Goal: Task Accomplishment & Management: Use online tool/utility

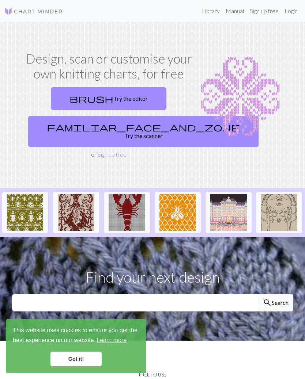
click at [89, 89] on link "brush Try the editor" at bounding box center [108, 98] width 115 height 23
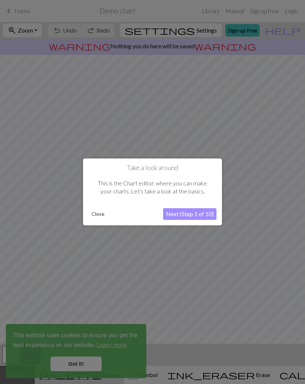
click at [208, 213] on button "Next (Step 1 of 10)" at bounding box center [189, 214] width 53 height 12
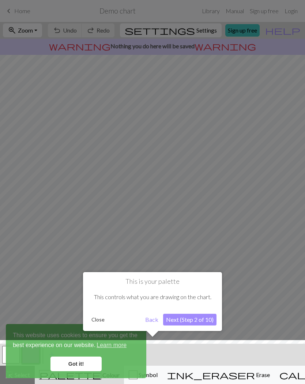
click at [208, 213] on div at bounding box center [152, 192] width 305 height 384
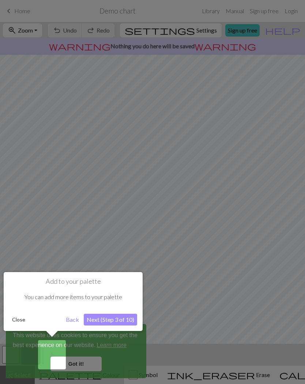
click at [128, 316] on button "Next (Step 3 of 10)" at bounding box center [110, 320] width 53 height 12
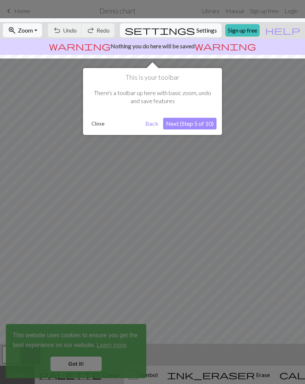
click at [197, 122] on button "Next (Step 5 of 10)" at bounding box center [189, 124] width 53 height 12
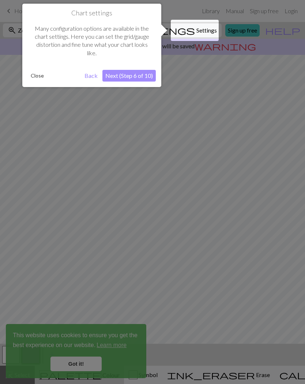
click at [134, 80] on button "Next (Step 6 of 10)" at bounding box center [128, 76] width 53 height 12
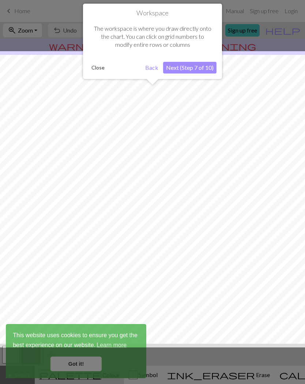
click at [205, 64] on button "Next (Step 7 of 10)" at bounding box center [189, 68] width 53 height 12
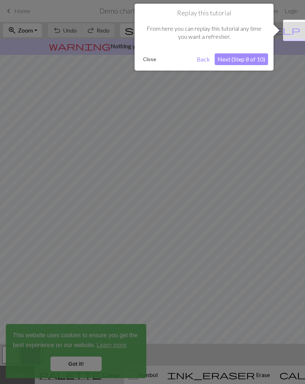
click at [239, 61] on button "Next (Step 8 of 10)" at bounding box center [241, 59] width 53 height 12
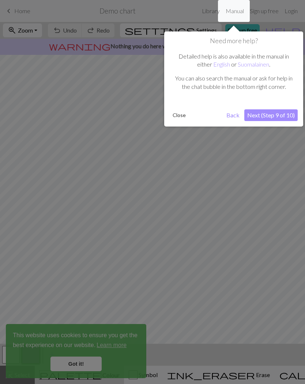
click at [272, 116] on button "Next (Step 9 of 10)" at bounding box center [270, 115] width 53 height 12
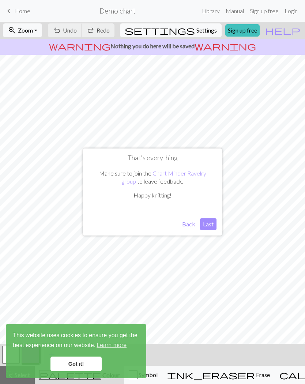
click at [211, 221] on button "Last" at bounding box center [208, 224] width 16 height 12
click at [94, 360] on link "Got it!" at bounding box center [75, 363] width 51 height 15
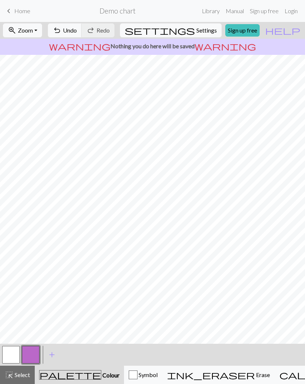
click at [221, 372] on div "ink_eraser Erase Erase" at bounding box center [218, 374] width 103 height 9
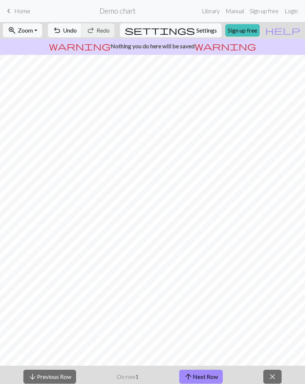
click at [54, 371] on button "arrow_downward Previous Row" at bounding box center [49, 377] width 53 height 14
click at [282, 370] on div "arrow_downward Previous Row On row 1 arrow_upward Next Row close" at bounding box center [152, 376] width 305 height 22
click at [276, 379] on span "close" at bounding box center [272, 376] width 9 height 10
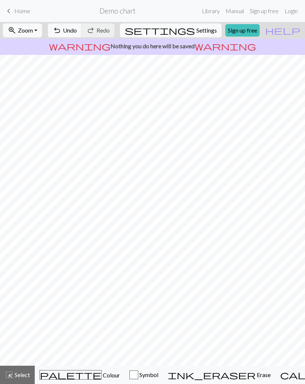
click at [77, 34] on span "Undo" at bounding box center [70, 30] width 14 height 7
click at [77, 27] on span "Undo" at bounding box center [70, 30] width 14 height 7
click at [77, 30] on span "Undo" at bounding box center [70, 30] width 14 height 7
click at [77, 31] on span "Undo" at bounding box center [70, 30] width 14 height 7
click at [60, 370] on span "palette" at bounding box center [70, 375] width 61 height 10
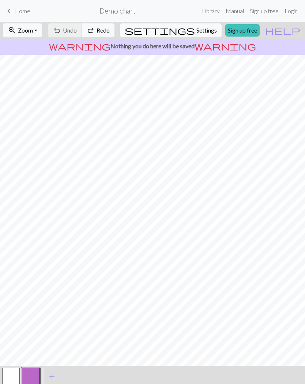
click at [11, 369] on button "button" at bounding box center [11, 377] width 18 height 18
click at [207, 30] on span "Settings" at bounding box center [206, 30] width 20 height 9
select select "aran"
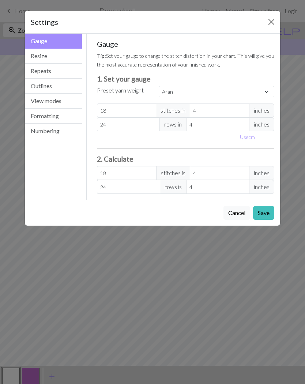
click at [76, 53] on button "Resize" at bounding box center [53, 56] width 57 height 15
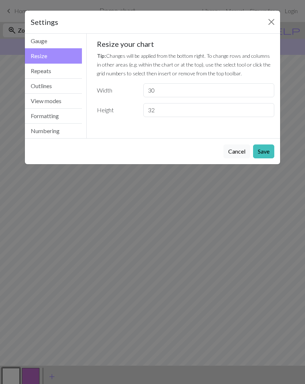
click at [71, 73] on button "Repeats" at bounding box center [53, 71] width 57 height 15
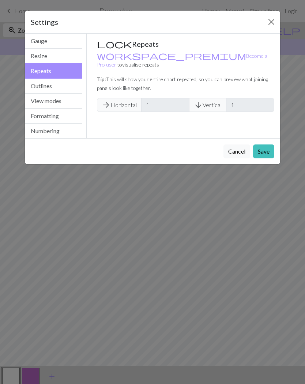
click at [81, 53] on button "Resize" at bounding box center [53, 56] width 57 height 15
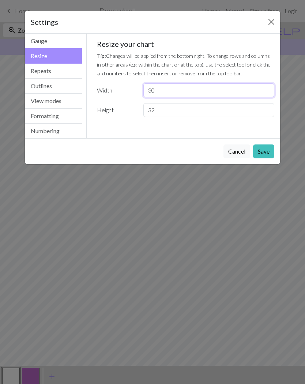
click at [211, 87] on input "30" at bounding box center [208, 90] width 131 height 14
type input "3"
type input "60"
click at [268, 149] on button "Save" at bounding box center [263, 151] width 21 height 14
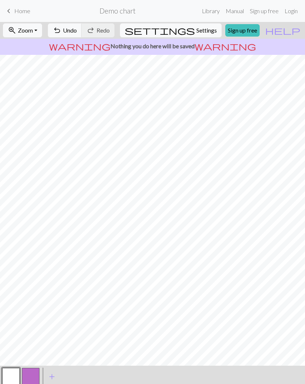
click at [284, 12] on link "Login" at bounding box center [290, 11] width 19 height 15
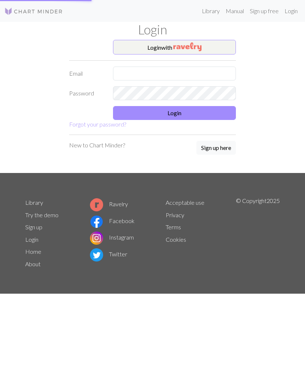
click at [295, 10] on link "Login" at bounding box center [290, 11] width 19 height 15
click at [210, 50] on button "Login with" at bounding box center [174, 47] width 123 height 15
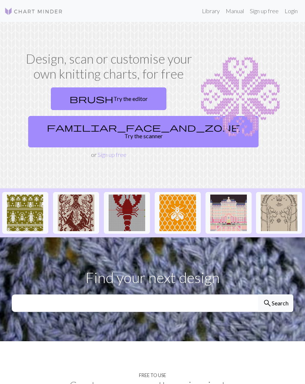
click at [293, 9] on link "Login" at bounding box center [290, 11] width 19 height 15
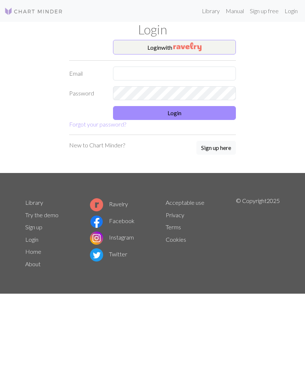
click at [209, 47] on button "Login with" at bounding box center [174, 47] width 123 height 15
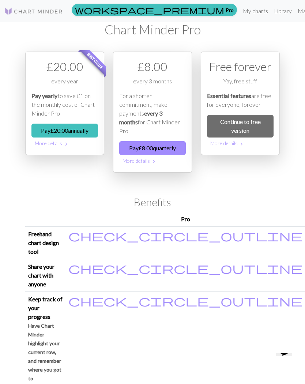
click at [260, 117] on link "Continue to free version" at bounding box center [240, 126] width 67 height 23
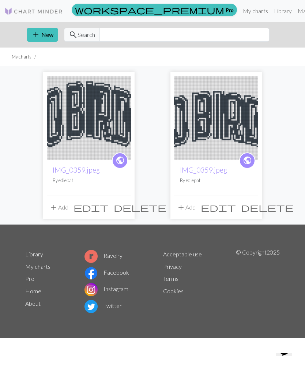
click at [37, 31] on span "add" at bounding box center [35, 35] width 9 height 10
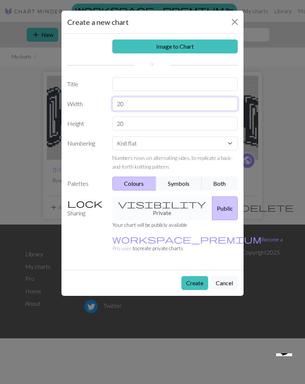
click at [188, 107] on input "20" at bounding box center [175, 104] width 126 height 14
type input "2"
type input "72"
click at [220, 143] on select "Knit flat Knit in the round Lace knitting Cross stitch" at bounding box center [175, 143] width 126 height 14
click at [163, 203] on div "visibility Private Public" at bounding box center [175, 208] width 135 height 24
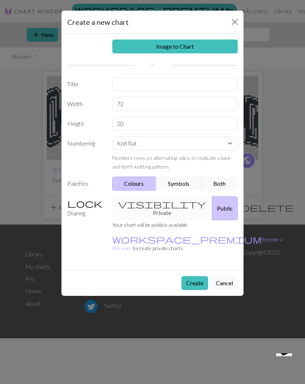
click at [167, 200] on div "visibility Private Public" at bounding box center [175, 208] width 135 height 24
click at [163, 204] on div "visibility Private Public" at bounding box center [175, 208] width 135 height 24
click at [174, 199] on div "visibility Private Public" at bounding box center [175, 208] width 135 height 24
click at [187, 185] on button "Symbols" at bounding box center [179, 184] width 46 height 14
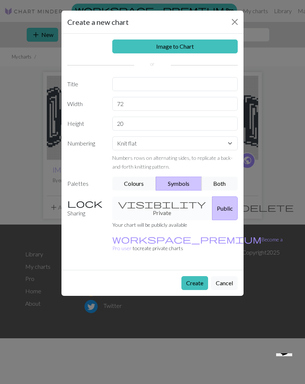
click at [157, 200] on div "visibility Private Public" at bounding box center [175, 208] width 135 height 24
click at [159, 200] on div "visibility Private Public" at bounding box center [175, 208] width 135 height 24
click at [197, 276] on button "Create" at bounding box center [194, 283] width 27 height 14
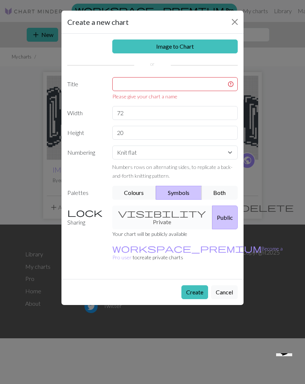
click at [200, 285] on button "Create" at bounding box center [194, 292] width 27 height 14
click at [192, 87] on input "text" at bounding box center [175, 84] width 126 height 14
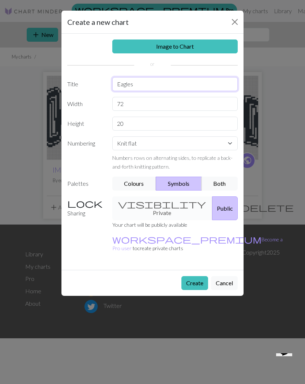
type input "Eagles"
click at [197, 276] on button "Create" at bounding box center [194, 283] width 27 height 14
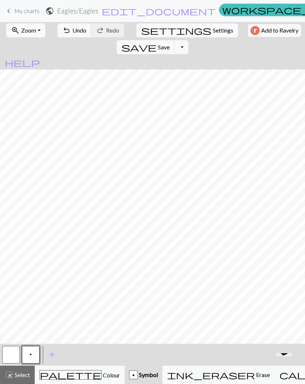
click at [102, 377] on span "Colour" at bounding box center [111, 374] width 18 height 7
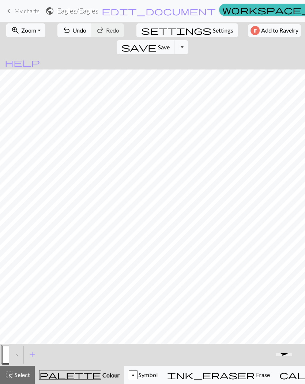
click at [129, 374] on div "p" at bounding box center [133, 375] width 8 height 9
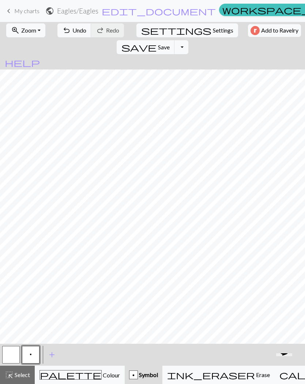
click at [6, 361] on button "button" at bounding box center [11, 355] width 18 height 18
click at [57, 368] on button "palette Colour Colour" at bounding box center [80, 374] width 90 height 18
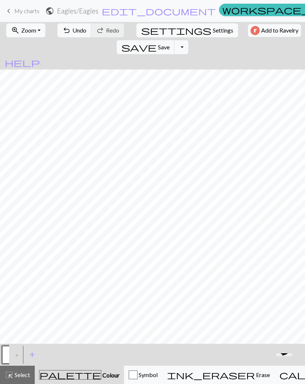
click at [101, 376] on span "Colour" at bounding box center [110, 374] width 18 height 7
click at [17, 355] on div ">" at bounding box center [15, 355] width 12 height 20
click at [33, 355] on span "add" at bounding box center [32, 354] width 9 height 10
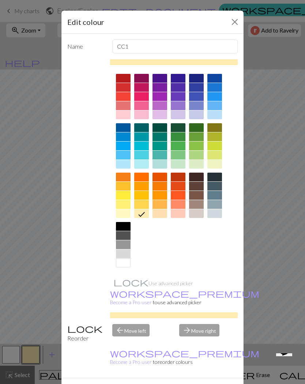
click at [160, 128] on div at bounding box center [159, 127] width 15 height 9
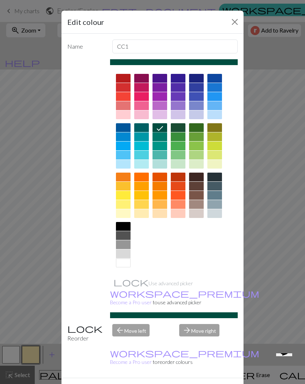
click at [204, 383] on button "Done" at bounding box center [196, 391] width 23 height 14
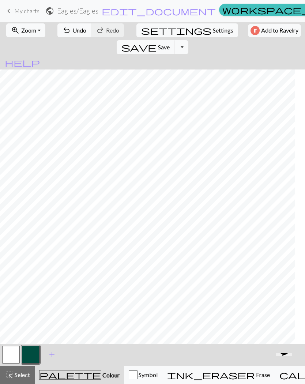
scroll to position [0, 175]
click at [198, 374] on span "ink_eraser" at bounding box center [211, 375] width 88 height 10
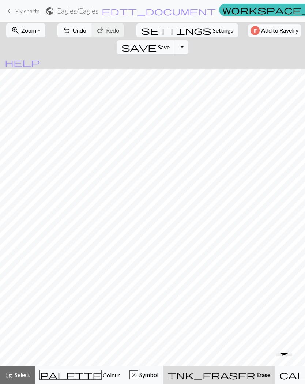
click at [102, 372] on span "Colour" at bounding box center [111, 374] width 18 height 7
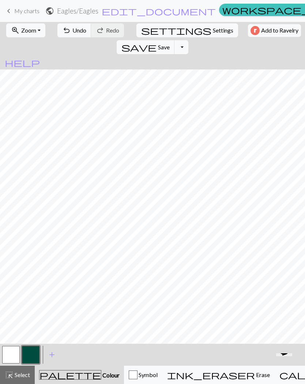
click at [11, 352] on button "button" at bounding box center [11, 355] width 18 height 18
click at [141, 377] on span "Symbol" at bounding box center [147, 374] width 20 height 7
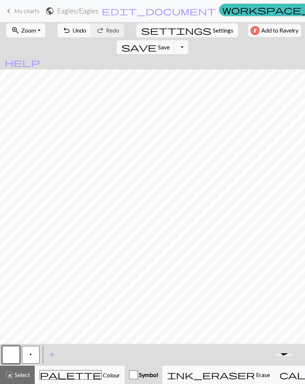
click at [102, 374] on span "Colour" at bounding box center [111, 374] width 18 height 7
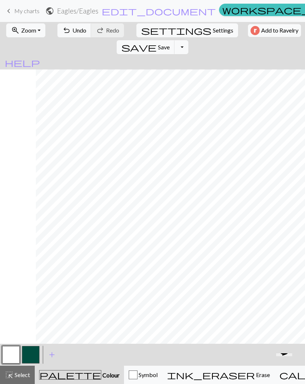
scroll to position [0, 0]
click at [152, 36] on button "settings Settings" at bounding box center [187, 30] width 102 height 14
select select "aran"
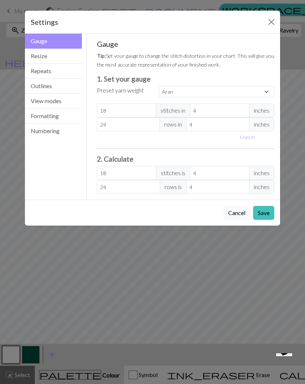
click at [38, 58] on button "Resize" at bounding box center [53, 56] width 57 height 15
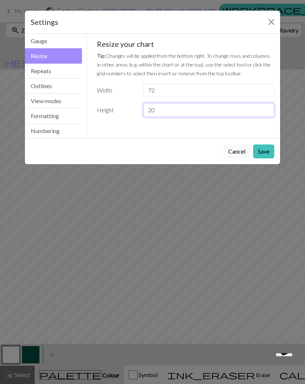
click at [196, 115] on input "20" at bounding box center [208, 110] width 131 height 14
type input "2"
type input "30"
click at [264, 155] on button "Save" at bounding box center [263, 151] width 21 height 14
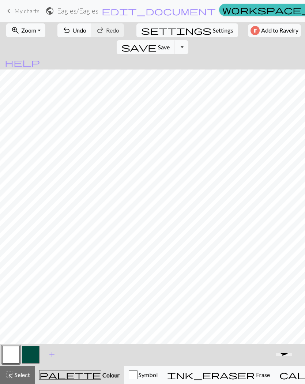
click at [35, 349] on button "button" at bounding box center [31, 355] width 18 height 18
click at [10, 351] on button "button" at bounding box center [11, 355] width 18 height 18
click at [31, 352] on button "button" at bounding box center [31, 355] width 18 height 18
click at [10, 350] on button "button" at bounding box center [11, 355] width 18 height 18
click at [33, 351] on button "button" at bounding box center [31, 355] width 18 height 18
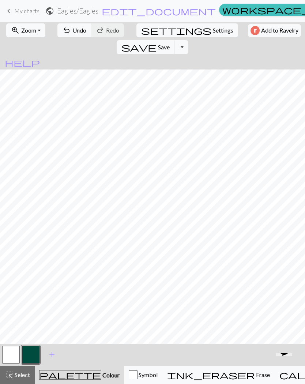
click at [7, 354] on button "button" at bounding box center [11, 355] width 18 height 18
click at [32, 352] on button "button" at bounding box center [31, 355] width 18 height 18
click at [6, 348] on button "button" at bounding box center [11, 355] width 18 height 18
click at [30, 352] on button "button" at bounding box center [31, 355] width 18 height 18
click at [11, 346] on button "button" at bounding box center [11, 355] width 18 height 18
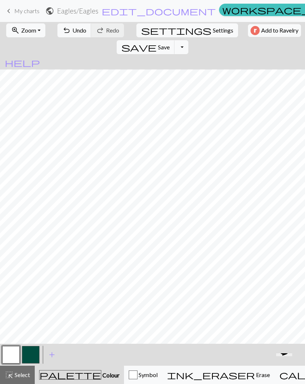
click at [27, 350] on button "button" at bounding box center [31, 355] width 18 height 18
click at [9, 357] on button "button" at bounding box center [11, 355] width 18 height 18
click at [30, 353] on button "button" at bounding box center [31, 355] width 18 height 18
click at [170, 43] on span "Save" at bounding box center [164, 46] width 12 height 7
click at [11, 351] on button "button" at bounding box center [11, 355] width 18 height 18
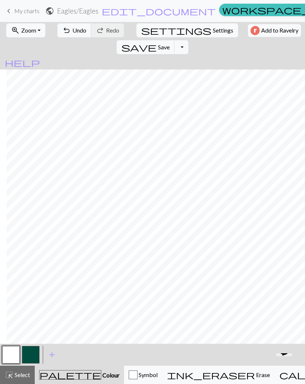
scroll to position [0, 79]
click at [34, 354] on button "button" at bounding box center [31, 355] width 18 height 18
click at [12, 353] on button "button" at bounding box center [11, 355] width 18 height 18
click at [9, 356] on button "button" at bounding box center [11, 355] width 18 height 18
click at [29, 349] on div "Edit colour Name MC Use advanced picker workspace_premium Become a Pro user to …" at bounding box center [152, 192] width 305 height 384
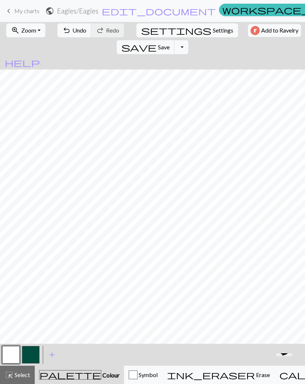
click at [30, 350] on button "button" at bounding box center [31, 355] width 18 height 18
click at [29, 349] on button "button" at bounding box center [31, 355] width 18 height 18
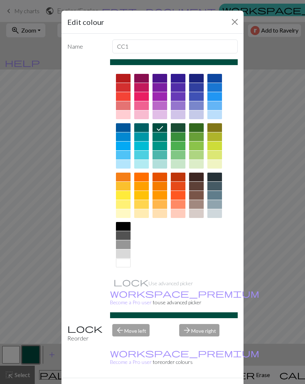
click at [232, 20] on button "Close" at bounding box center [235, 22] width 12 height 12
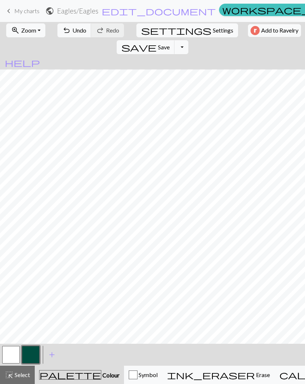
click at [14, 353] on button "button" at bounding box center [11, 355] width 18 height 18
click at [76, 33] on span "Undo" at bounding box center [79, 30] width 14 height 7
click at [77, 32] on span "Undo" at bounding box center [79, 30] width 14 height 7
click at [77, 34] on button "undo Undo Undo" at bounding box center [74, 30] width 34 height 14
click at [30, 350] on button "button" at bounding box center [31, 355] width 18 height 18
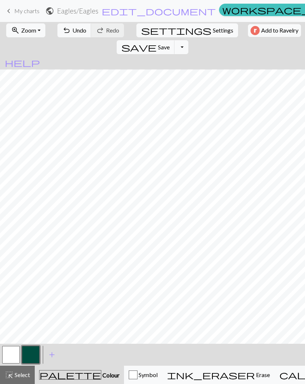
click at [76, 28] on span "Undo" at bounding box center [79, 30] width 14 height 7
click at [12, 350] on button "button" at bounding box center [11, 355] width 18 height 18
click at [33, 354] on button "button" at bounding box center [31, 355] width 18 height 18
click at [211, 370] on div "ink_eraser Erase Erase" at bounding box center [218, 374] width 103 height 9
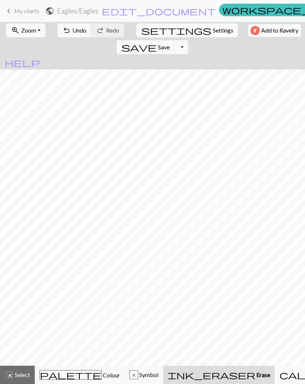
click at [76, 33] on span "Undo" at bounding box center [79, 30] width 14 height 7
click at [60, 372] on span "palette" at bounding box center [70, 375] width 61 height 10
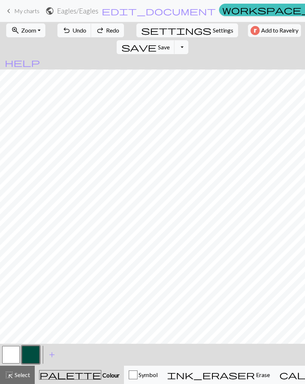
click at [12, 352] on button "button" at bounding box center [11, 355] width 18 height 18
click at [31, 354] on button "button" at bounding box center [31, 355] width 18 height 18
click at [15, 349] on button "button" at bounding box center [11, 355] width 18 height 18
click at [34, 351] on button "button" at bounding box center [31, 355] width 18 height 18
click at [37, 353] on button "button" at bounding box center [31, 355] width 18 height 18
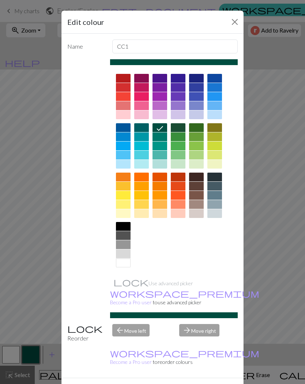
click at [16, 351] on div "Edit colour Name CC1 Use advanced picker workspace_premium Become a Pro user to…" at bounding box center [152, 192] width 305 height 384
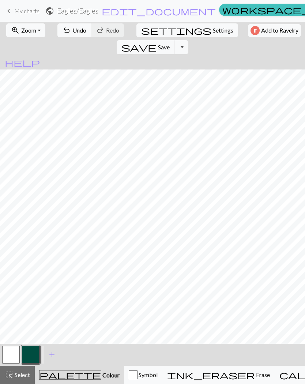
click at [14, 353] on button "button" at bounding box center [11, 355] width 18 height 18
click at [33, 355] on button "button" at bounding box center [31, 355] width 18 height 18
click at [12, 350] on button "button" at bounding box center [11, 355] width 18 height 18
click at [32, 351] on button "button" at bounding box center [31, 355] width 18 height 18
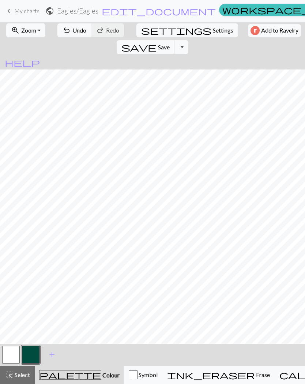
click at [77, 28] on span "Undo" at bounding box center [79, 30] width 14 height 7
click at [73, 29] on span "Undo" at bounding box center [79, 30] width 14 height 7
click at [65, 31] on span "undo" at bounding box center [66, 30] width 9 height 10
click at [78, 29] on span "Undo" at bounding box center [79, 30] width 14 height 7
click at [39, 30] on button "zoom_in Zoom Zoom" at bounding box center [25, 30] width 39 height 14
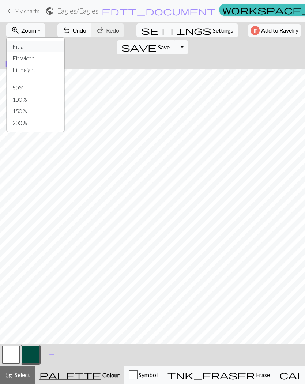
click at [38, 46] on button "Fit all" at bounding box center [36, 47] width 58 height 12
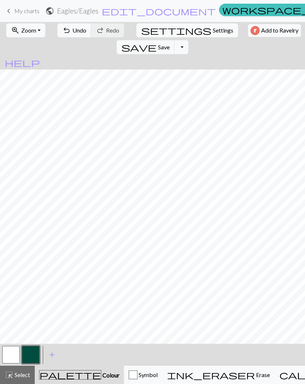
click at [129, 374] on div "Symbol" at bounding box center [143, 374] width 29 height 9
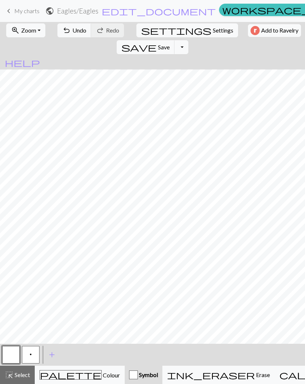
click at [10, 353] on button "button" at bounding box center [11, 355] width 18 height 18
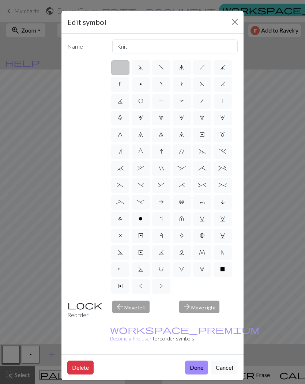
click at [200, 360] on button "Done" at bounding box center [196, 367] width 23 height 14
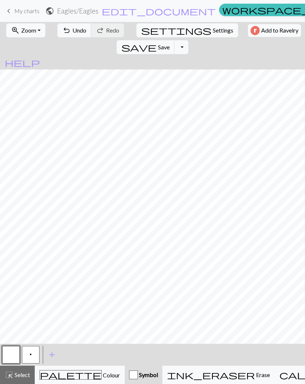
click at [102, 376] on span "Colour" at bounding box center [111, 374] width 18 height 7
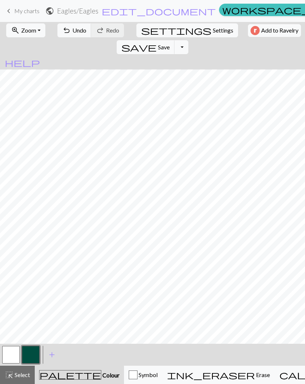
click at [12, 346] on button "button" at bounding box center [11, 355] width 18 height 18
click at [33, 16] on link "keyboard_arrow_left My charts" at bounding box center [21, 11] width 35 height 12
click at [170, 43] on span "Save" at bounding box center [164, 46] width 12 height 7
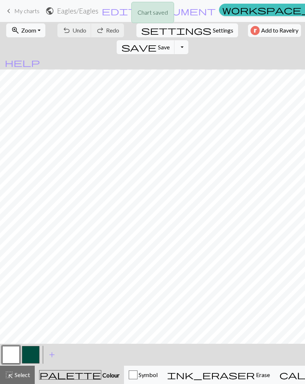
click at [170, 43] on span "Save" at bounding box center [164, 46] width 12 height 7
click at [33, 350] on button "button" at bounding box center [31, 355] width 18 height 18
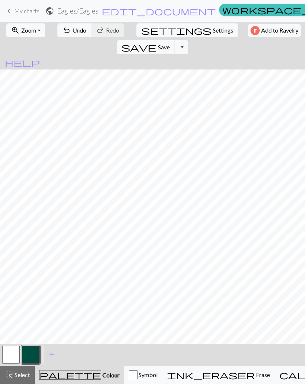
click at [170, 43] on span "Save" at bounding box center [164, 46] width 12 height 7
click at [175, 40] on button "save Save Save" at bounding box center [146, 47] width 58 height 14
click at [75, 33] on span "Undo" at bounding box center [79, 30] width 14 height 7
click at [32, 355] on button "button" at bounding box center [31, 355] width 18 height 18
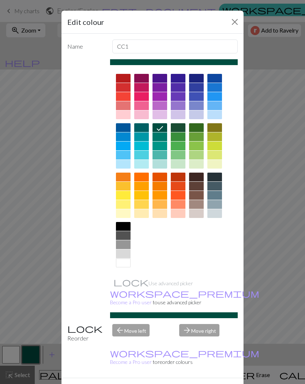
click at [270, 289] on div "Edit colour Name CC1 Use advanced picker workspace_premium Become a Pro user to…" at bounding box center [152, 192] width 305 height 384
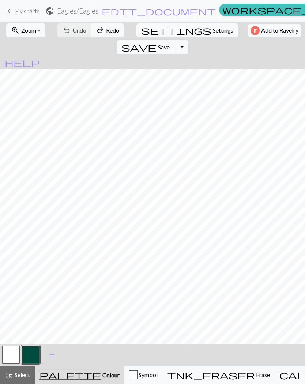
click at [41, 31] on button "zoom_in Zoom Zoom" at bounding box center [25, 30] width 39 height 14
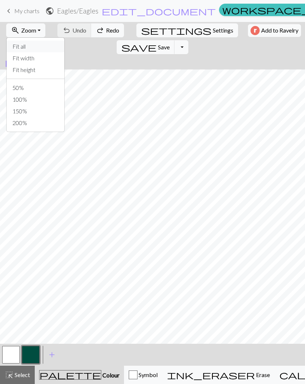
click at [43, 42] on button "Fit all" at bounding box center [36, 47] width 58 height 12
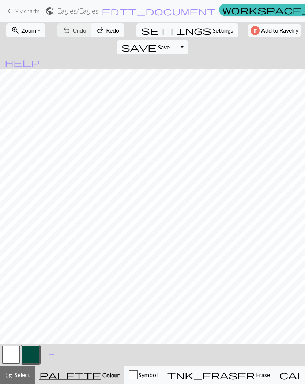
click at [37, 29] on button "zoom_in Zoom Zoom" at bounding box center [25, 30] width 39 height 14
click at [30, 354] on button "button" at bounding box center [31, 355] width 18 height 18
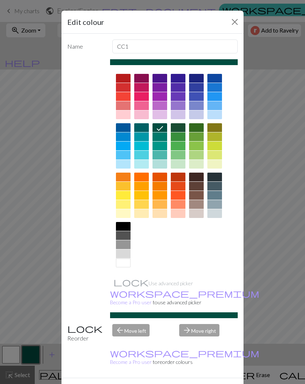
click at [265, 321] on div "Edit colour Name CC1 Use advanced picker workspace_premium Become a Pro user to…" at bounding box center [152, 192] width 305 height 384
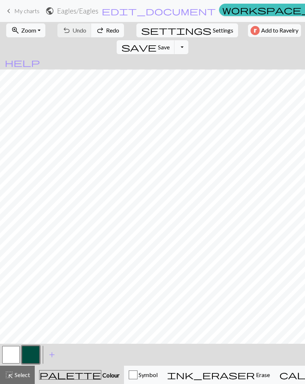
click at [84, 372] on div "palette Colour Colour" at bounding box center [79, 375] width 80 height 10
click at [142, 371] on span "Symbol" at bounding box center [147, 374] width 20 height 7
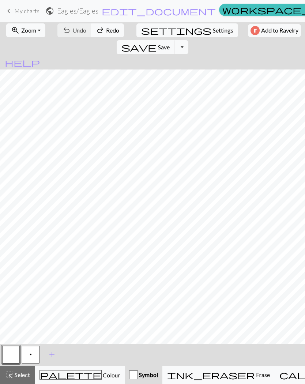
click at [102, 377] on span "Colour" at bounding box center [111, 374] width 18 height 7
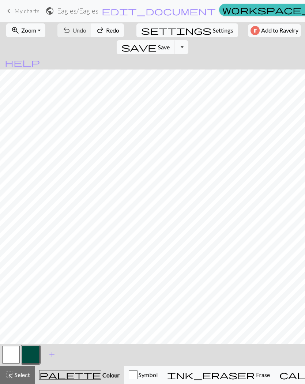
click at [33, 352] on button "button" at bounding box center [31, 355] width 18 height 18
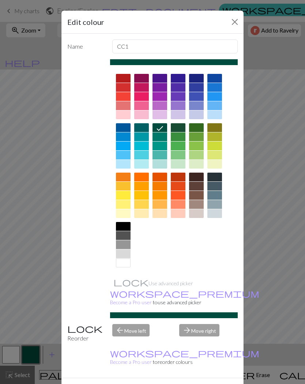
click at [200, 383] on button "Done" at bounding box center [196, 391] width 23 height 14
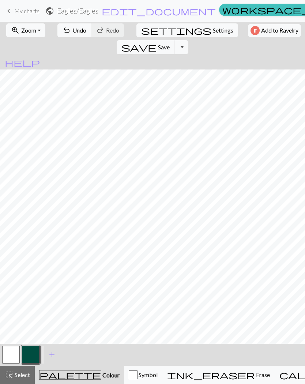
click at [37, 32] on button "zoom_in Zoom Zoom" at bounding box center [25, 30] width 39 height 14
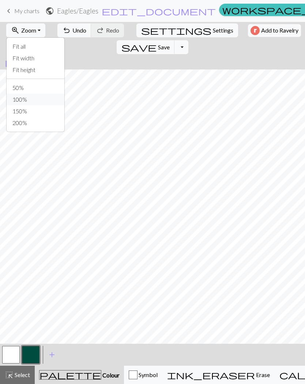
click at [36, 98] on button "100%" at bounding box center [36, 100] width 58 height 12
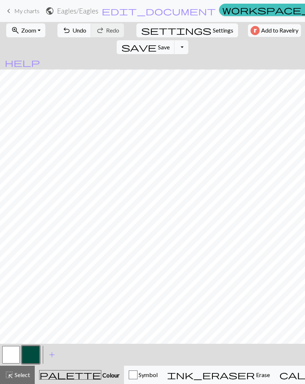
click at [213, 29] on span "Settings" at bounding box center [223, 30] width 20 height 9
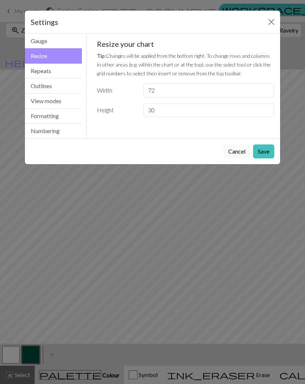
click at [272, 20] on button "Close" at bounding box center [271, 22] width 12 height 12
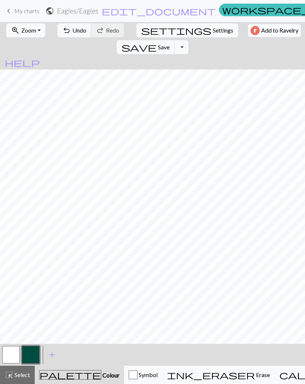
click at [129, 15] on span "edit_document" at bounding box center [159, 11] width 114 height 10
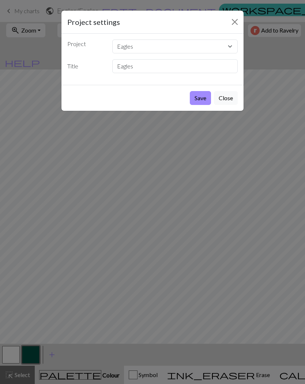
click at [202, 102] on button "Save" at bounding box center [200, 98] width 21 height 14
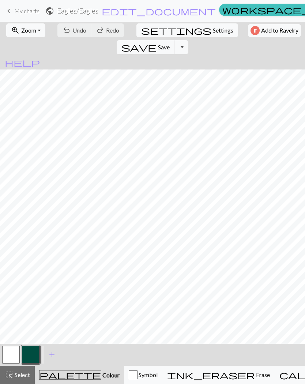
click at [23, 17] on link "keyboard_arrow_left My charts" at bounding box center [21, 11] width 35 height 12
click at [21, 27] on span "Zoom" at bounding box center [28, 30] width 15 height 7
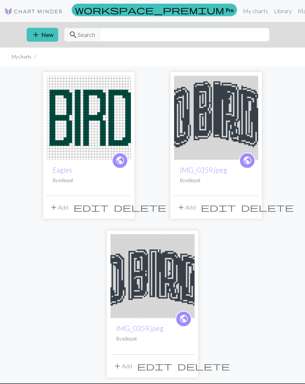
click at [109, 204] on span "edit" at bounding box center [90, 207] width 35 height 10
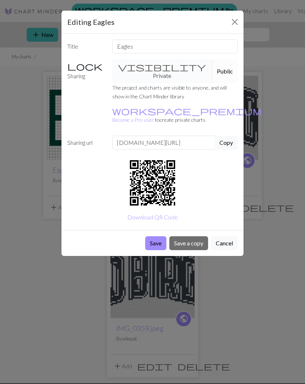
click at [155, 236] on button "Save" at bounding box center [155, 243] width 21 height 14
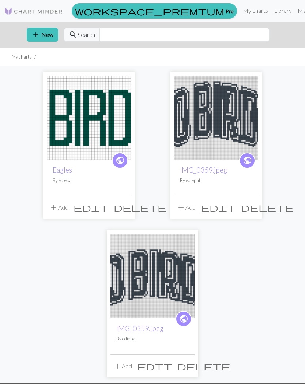
click at [107, 117] on img at bounding box center [89, 118] width 84 height 84
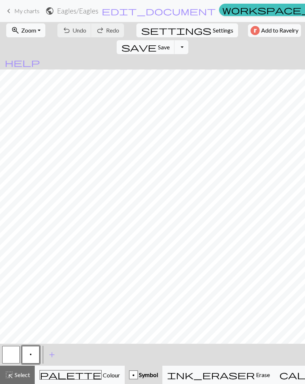
scroll to position [0, 178]
click at [53, 372] on div "palette Colour Colour" at bounding box center [79, 375] width 80 height 10
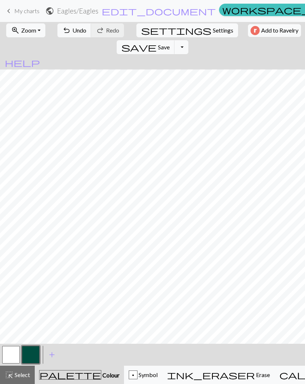
click at [175, 40] on button "save Save Save" at bounding box center [146, 47] width 58 height 14
click at [170, 43] on span "Save" at bounding box center [164, 46] width 12 height 7
click at [34, 31] on span "Zoom" at bounding box center [28, 30] width 15 height 7
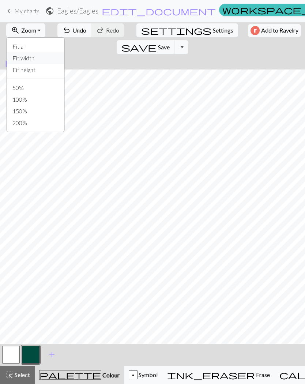
click at [40, 57] on button "Fit width" at bounding box center [36, 58] width 58 height 12
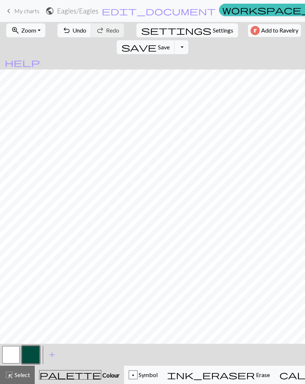
click at [15, 352] on button "button" at bounding box center [11, 355] width 18 height 18
click at [170, 43] on span "Save" at bounding box center [164, 46] width 12 height 7
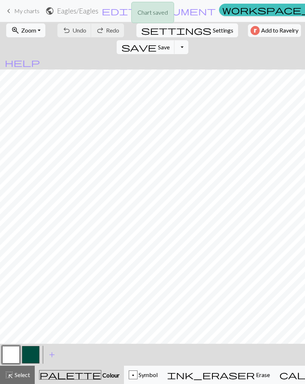
click at [35, 354] on button "button" at bounding box center [31, 355] width 18 height 18
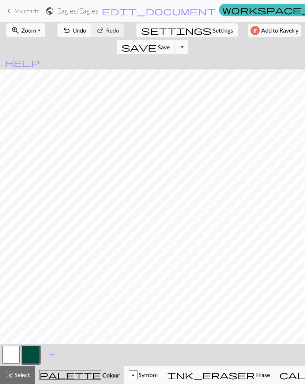
click at [156, 42] on span "save" at bounding box center [138, 47] width 35 height 10
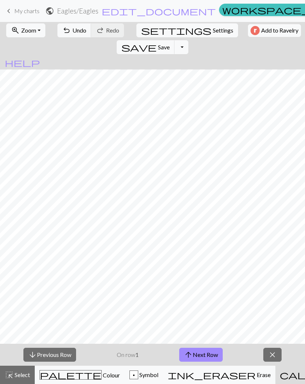
click at [255, 372] on span "Erase" at bounding box center [262, 374] width 15 height 7
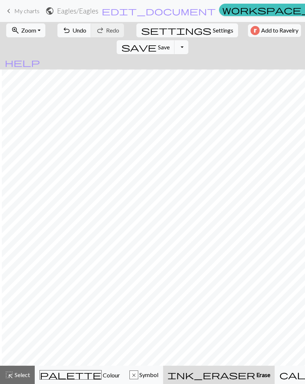
scroll to position [0, 74]
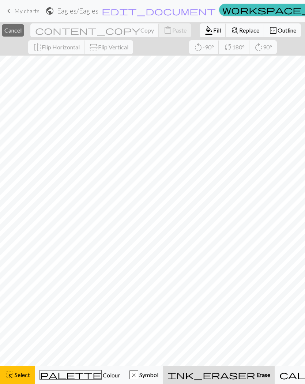
click at [18, 372] on span "Select" at bounding box center [22, 374] width 16 height 7
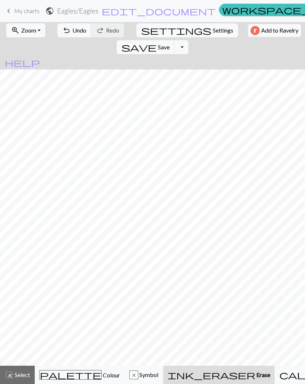
click at [23, 374] on span "Select" at bounding box center [22, 374] width 16 height 7
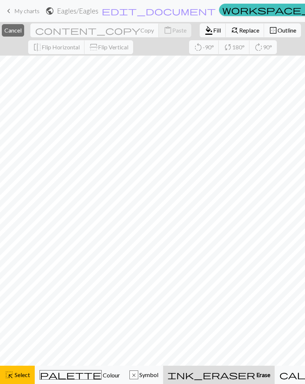
click at [22, 377] on span "Select" at bounding box center [22, 374] width 16 height 7
click at [212, 370] on button "ink_eraser Erase Erase" at bounding box center [218, 374] width 111 height 18
click at [198, 374] on span "ink_eraser" at bounding box center [211, 375] width 88 height 10
click at [18, 376] on span "Select" at bounding box center [22, 374] width 16 height 7
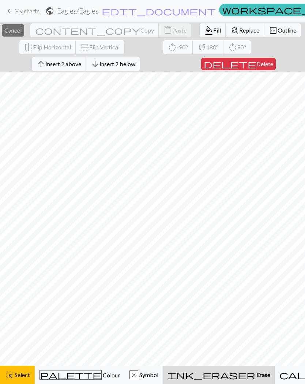
click at [24, 35] on button "close Cancel" at bounding box center [13, 30] width 22 height 12
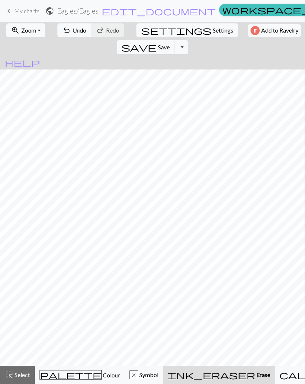
click at [12, 7] on span "keyboard_arrow_left" at bounding box center [8, 11] width 9 height 10
